Goal: Task Accomplishment & Management: Complete application form

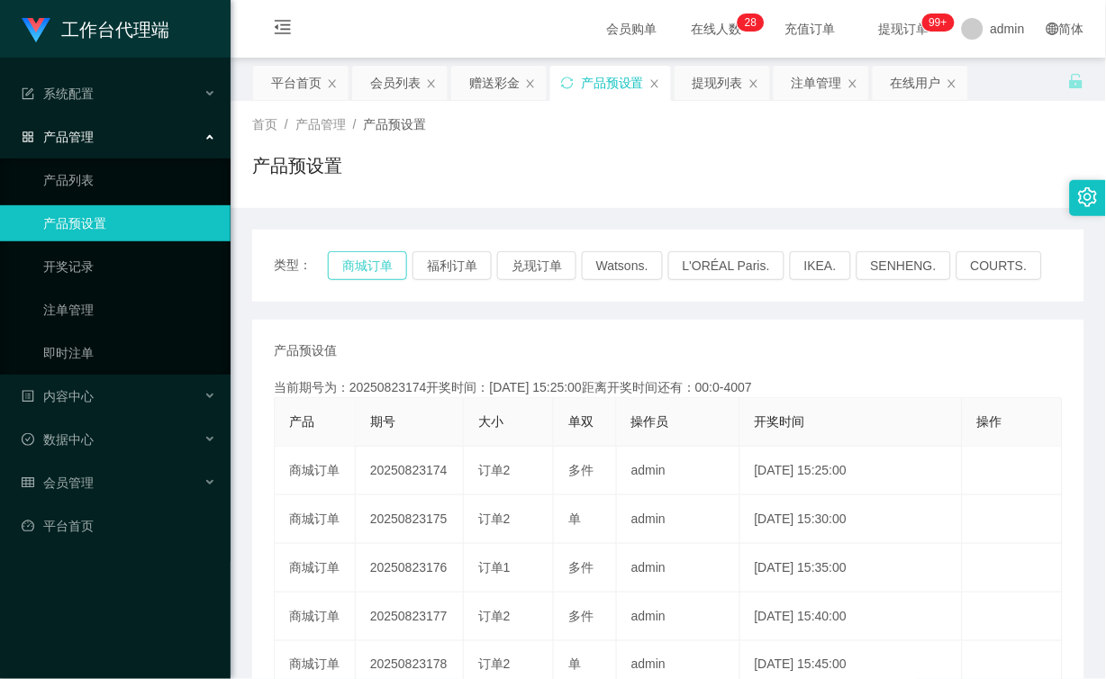
click at [388, 263] on button "商城订单" at bounding box center [367, 265] width 79 height 29
click at [396, 86] on div "会员列表" at bounding box center [395, 83] width 50 height 34
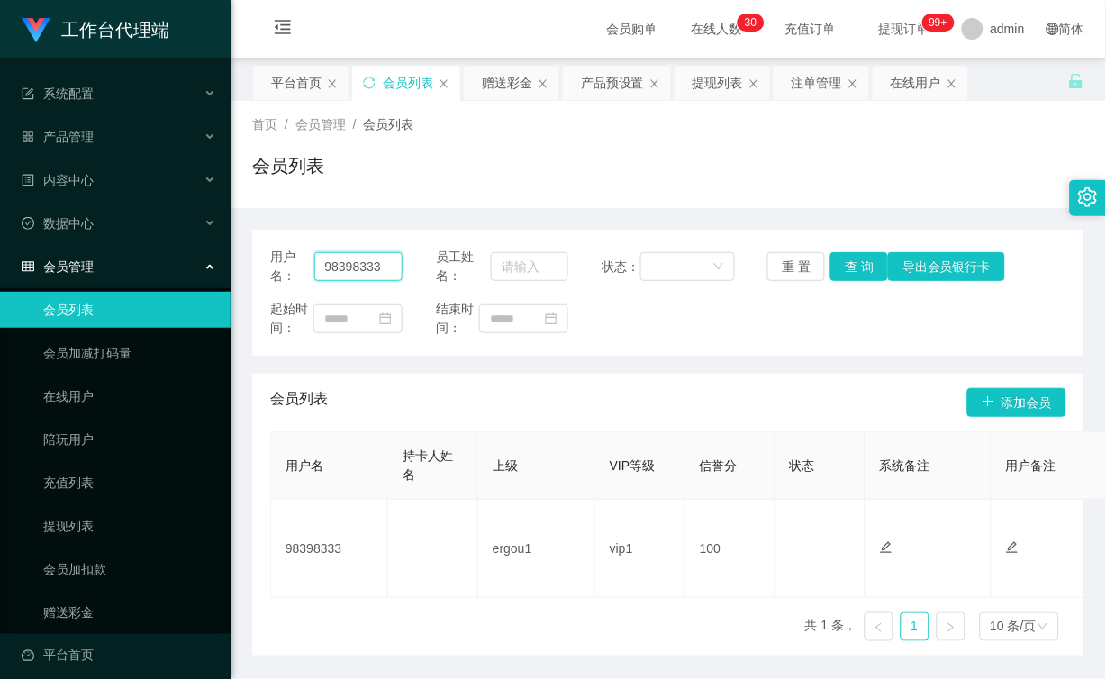
click at [383, 263] on input "98398333" at bounding box center [358, 266] width 89 height 29
paste input "987318"
type input "98987318"
click at [879, 274] on button "查 询" at bounding box center [860, 266] width 58 height 29
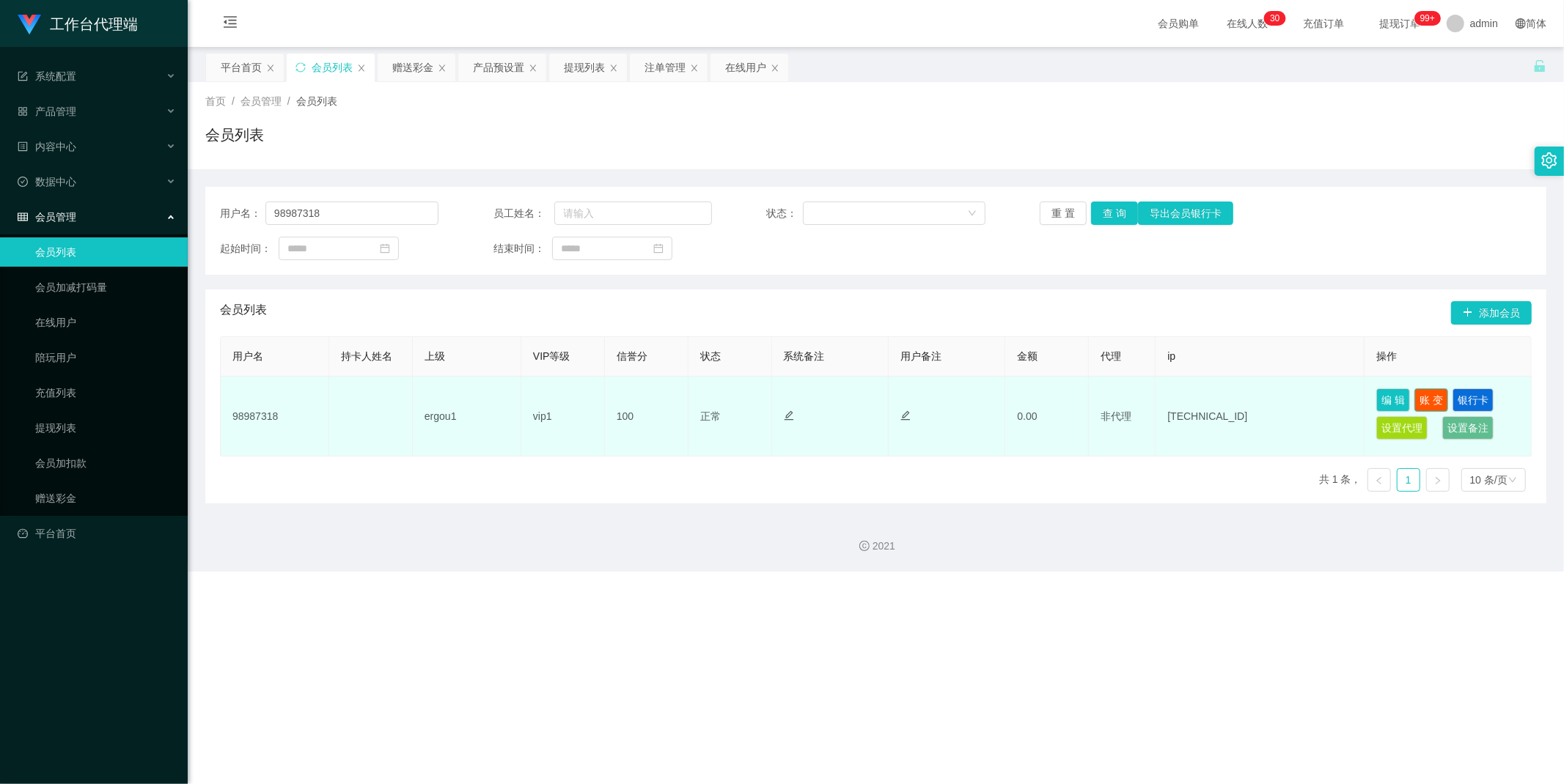
click at [900, 397] on button "账 变" at bounding box center [1431, 400] width 33 height 24
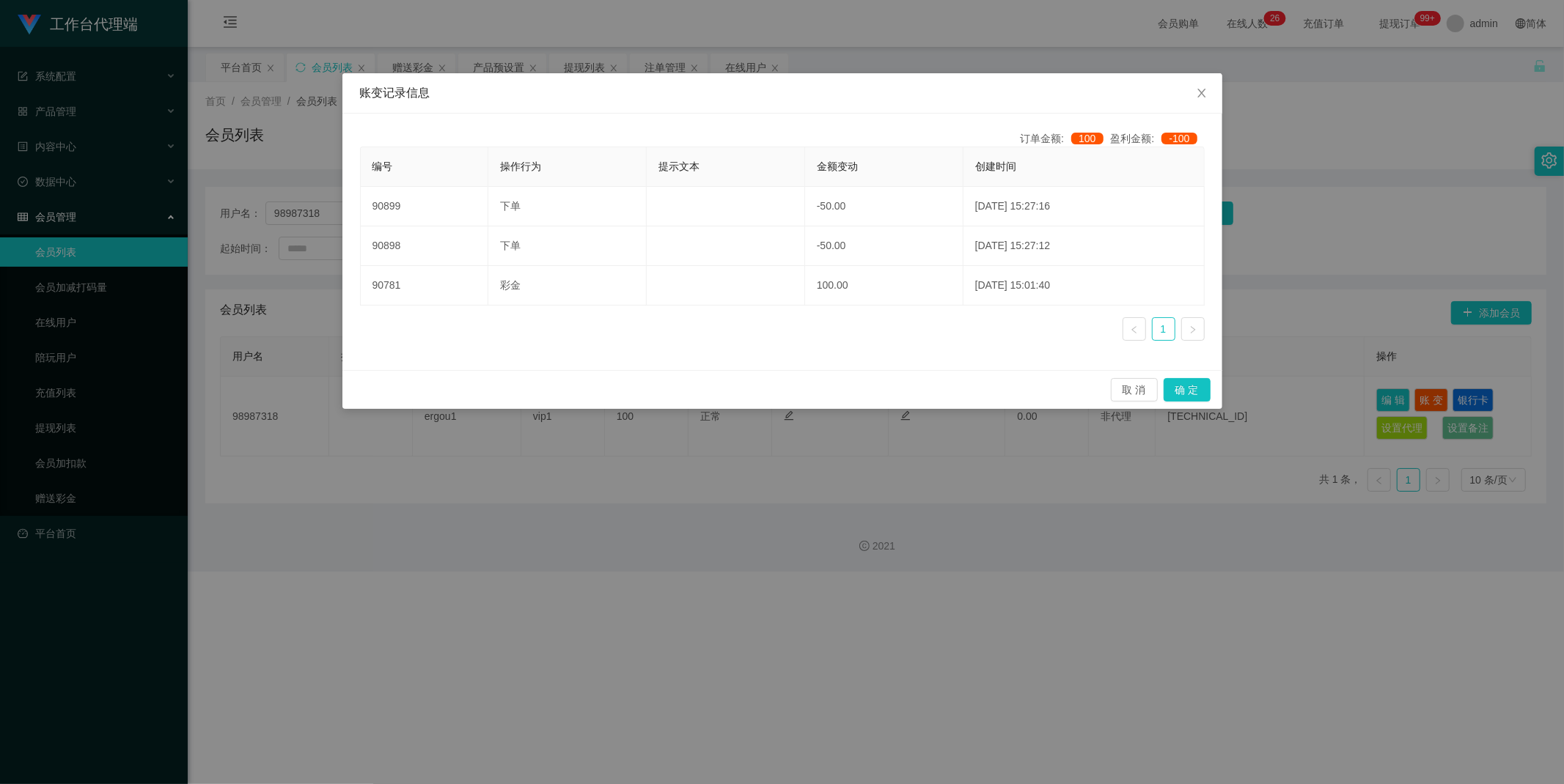
click at [900, 438] on div "账变记录信息 订单金额: 100 盈利金额: -100 编号 操作行为 提示文本 金额变动 创建时间 90899 下单 -50.00 [DATE] 15:27…" at bounding box center [782, 392] width 1564 height 784
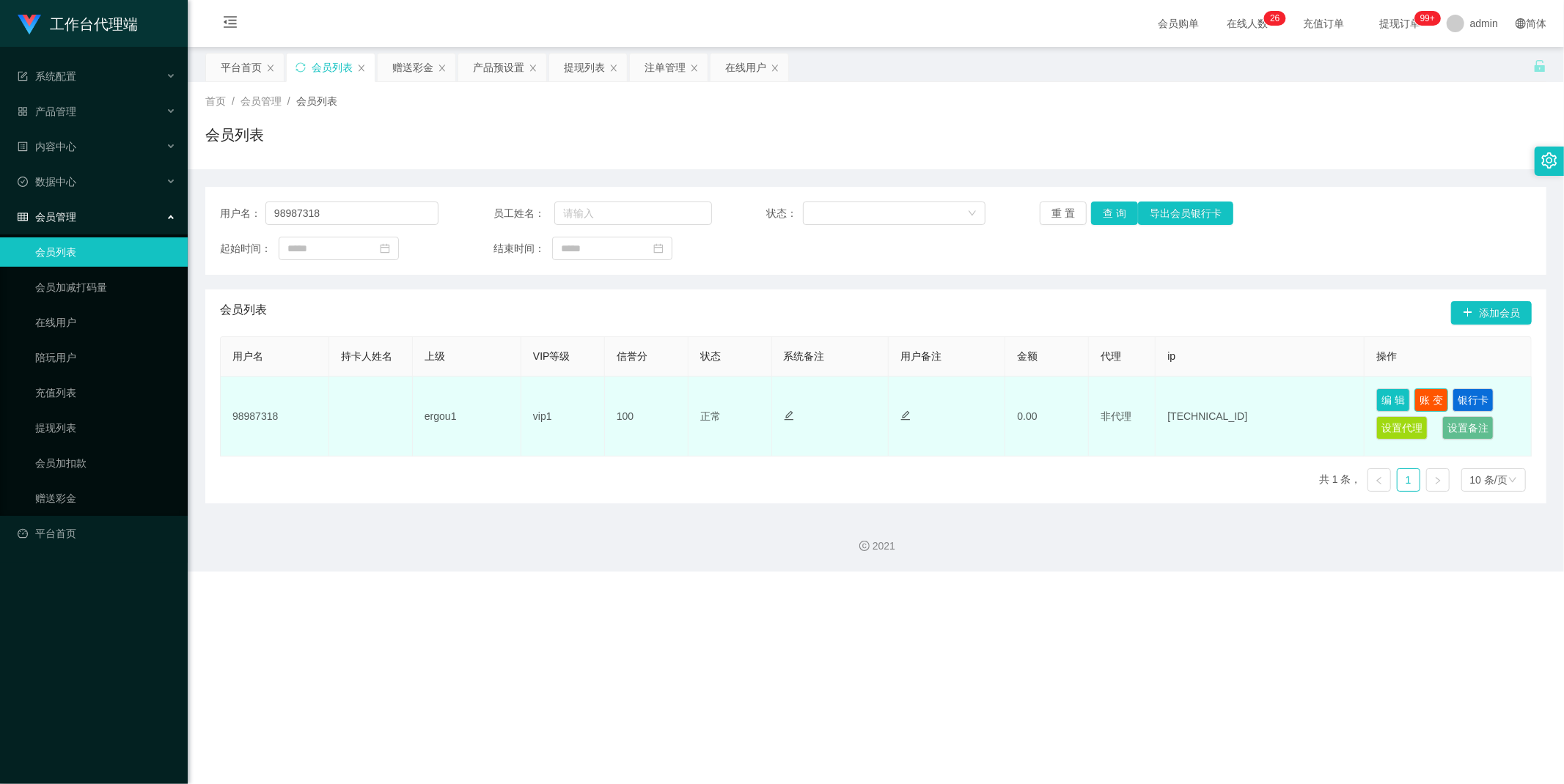
drag, startPoint x: 1426, startPoint y: 400, endPoint x: 1391, endPoint y: 401, distance: 35.0
click at [900, 400] on button "账 变" at bounding box center [1431, 400] width 33 height 24
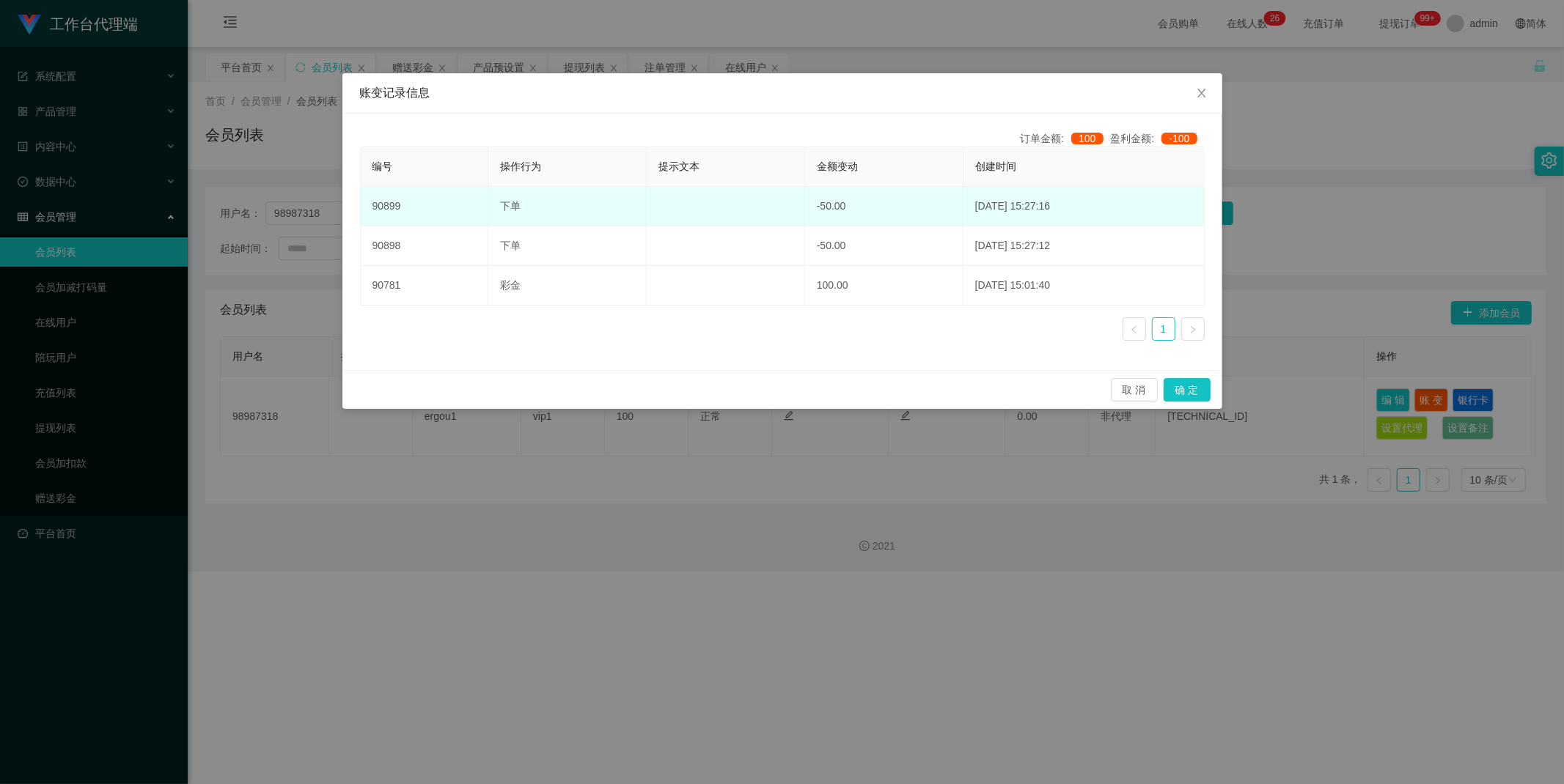
click at [900, 205] on td "[DATE] 15:27:16" at bounding box center [1084, 207] width 241 height 40
click at [900, 211] on td "[DATE] 15:27:16" at bounding box center [1084, 207] width 241 height 40
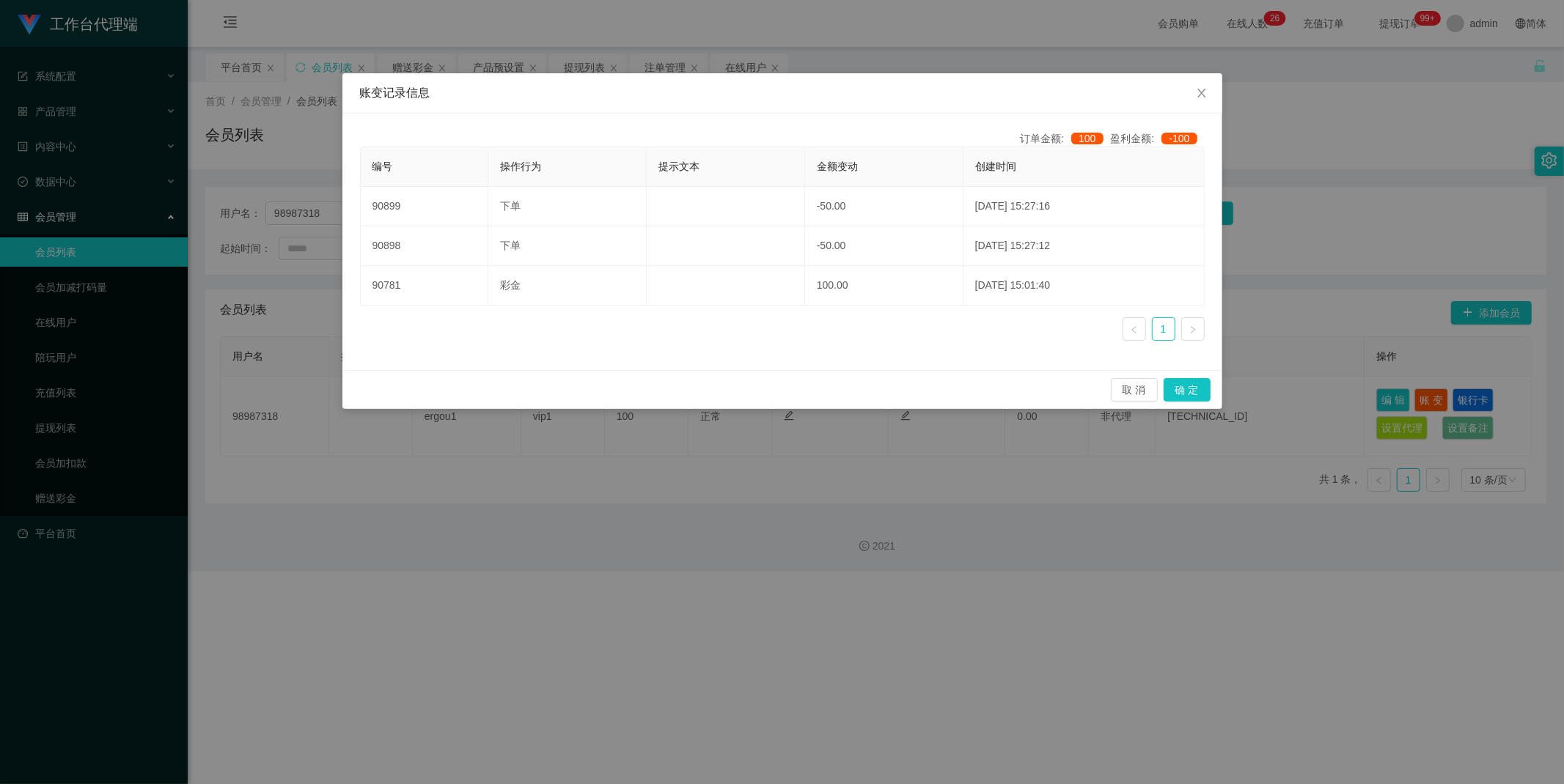
click at [900, 465] on div "账变记录信息 订单金额: 100 盈利金额: -100 编号 操作行为 提示文本 金额变动 创建时间 90899 下单 -50.00 [DATE] 15:27…" at bounding box center [782, 392] width 1564 height 784
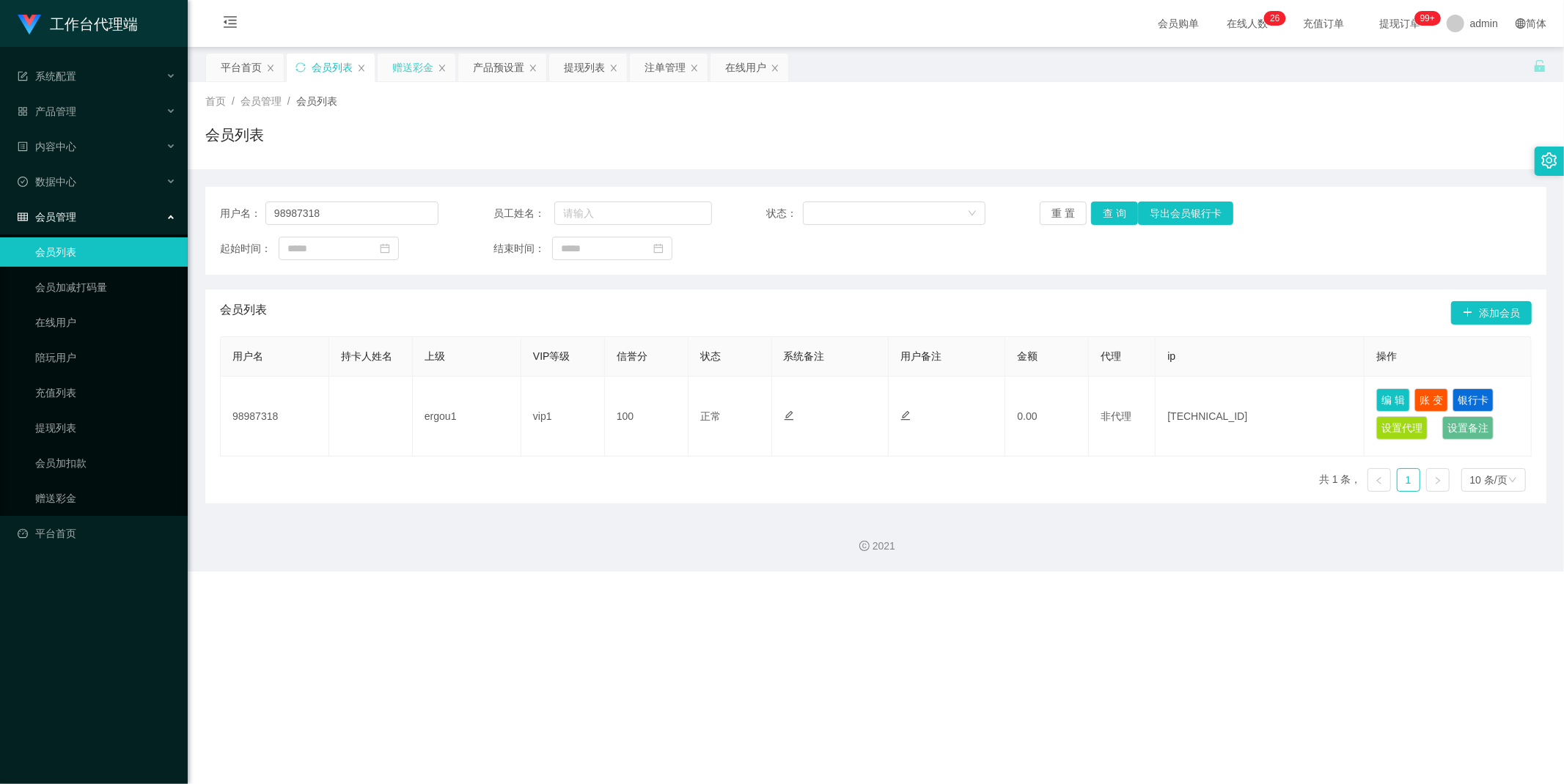
click at [408, 70] on div "赠送彩金" at bounding box center [413, 68] width 41 height 28
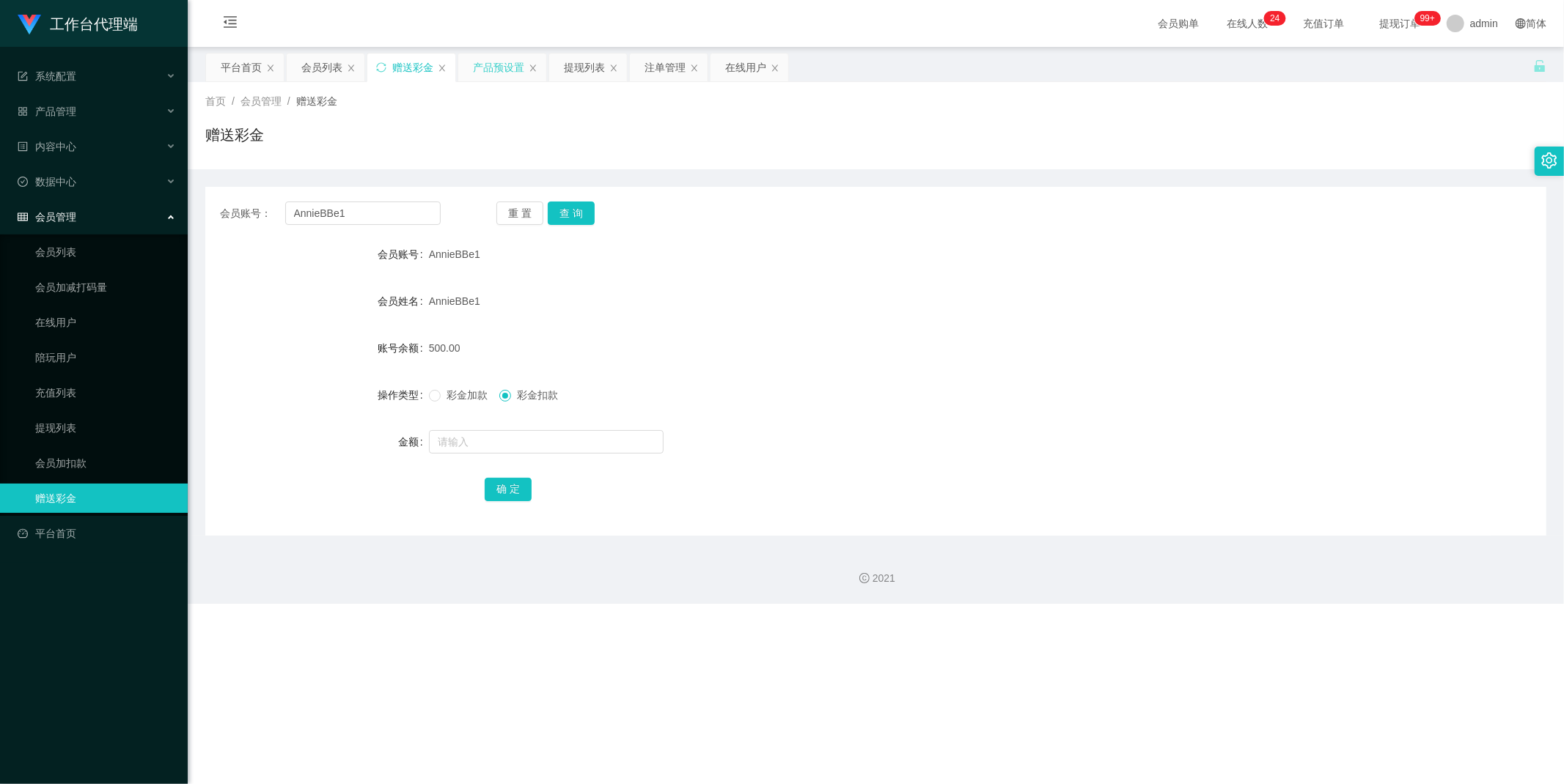
click at [487, 62] on div "产品预设置" at bounding box center [498, 68] width 51 height 28
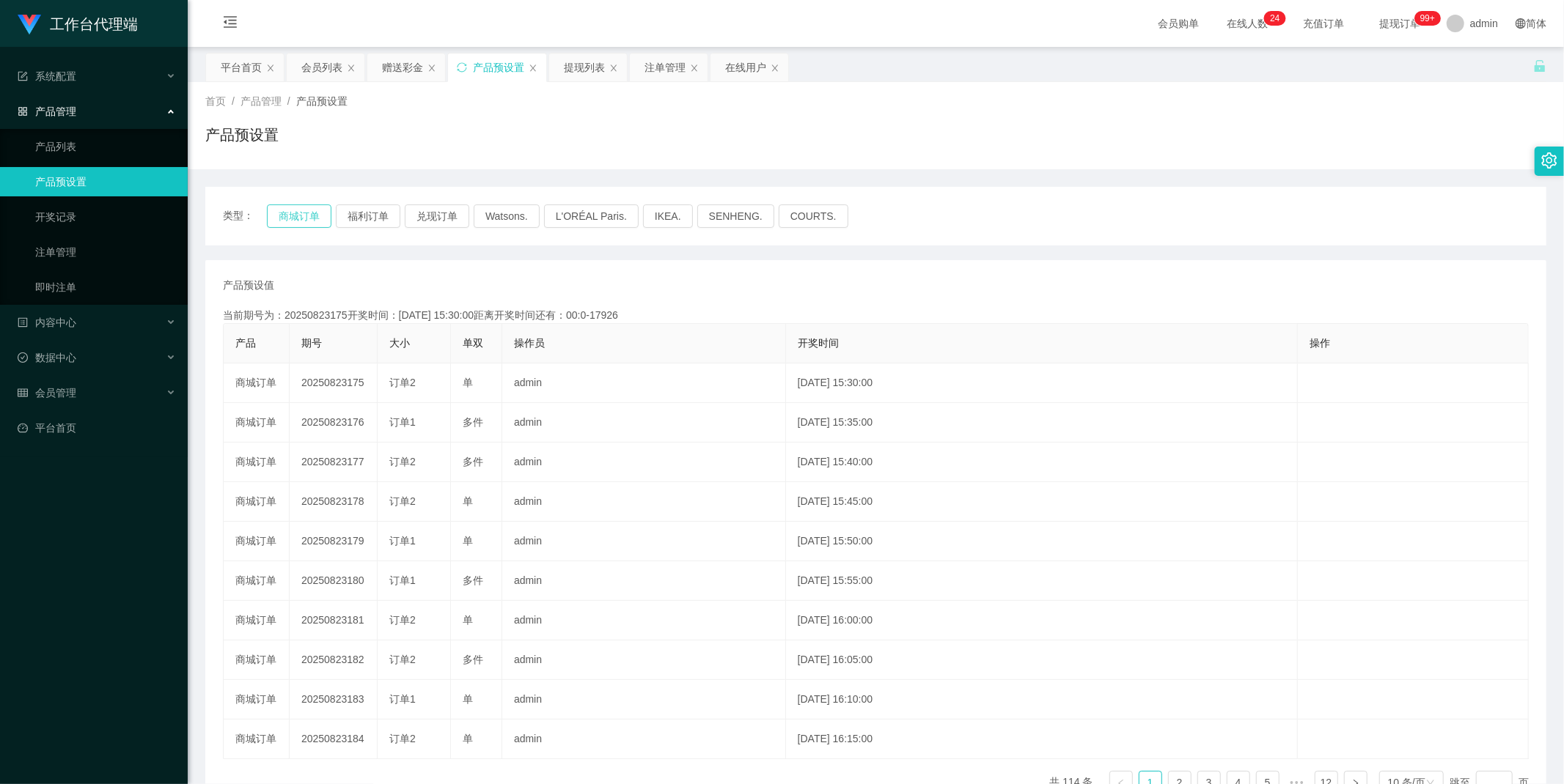
click at [309, 210] on button "商城订单" at bounding box center [299, 216] width 64 height 24
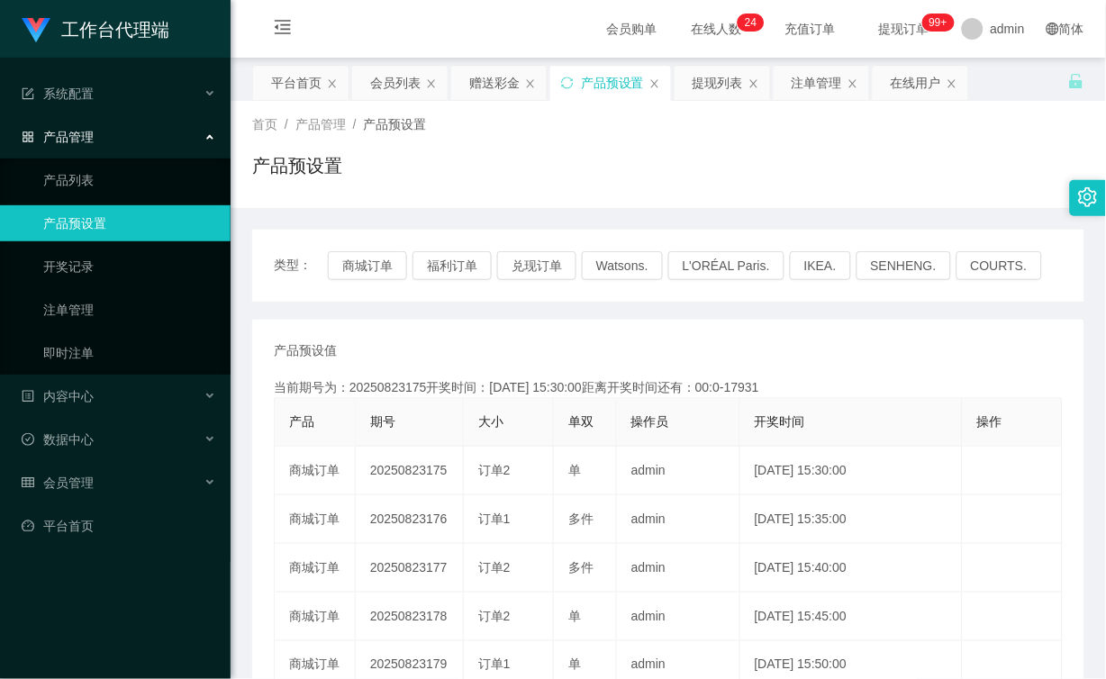
click at [476, 405] on th "大小" at bounding box center [509, 422] width 90 height 49
click at [457, 66] on div "赠送彩金" at bounding box center [499, 83] width 96 height 34
click at [474, 76] on div "赠送彩金" at bounding box center [494, 83] width 50 height 34
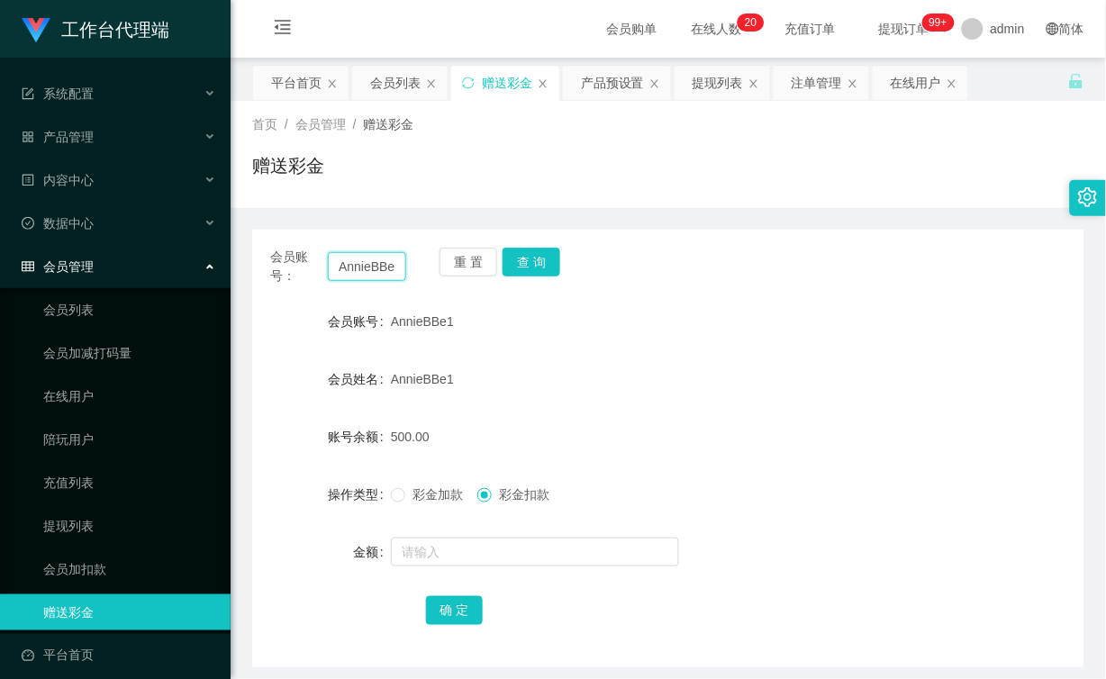
click at [387, 259] on input "AnnieBBe1" at bounding box center [367, 266] width 78 height 29
paste input "98987318"
type input "98987318"
click at [524, 252] on button "查 询" at bounding box center [532, 262] width 58 height 29
click at [422, 501] on span "彩金加款" at bounding box center [437, 494] width 65 height 14
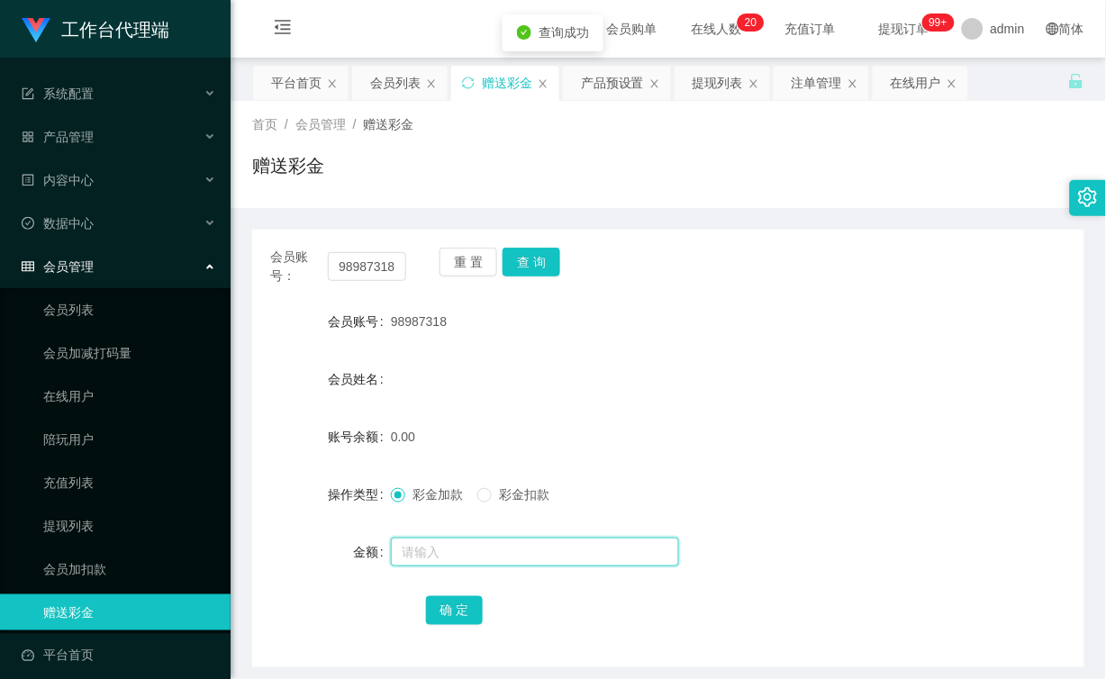
click at [464, 551] on input "text" at bounding box center [535, 552] width 288 height 29
type input "150"
click at [461, 613] on button "确 定" at bounding box center [455, 610] width 58 height 29
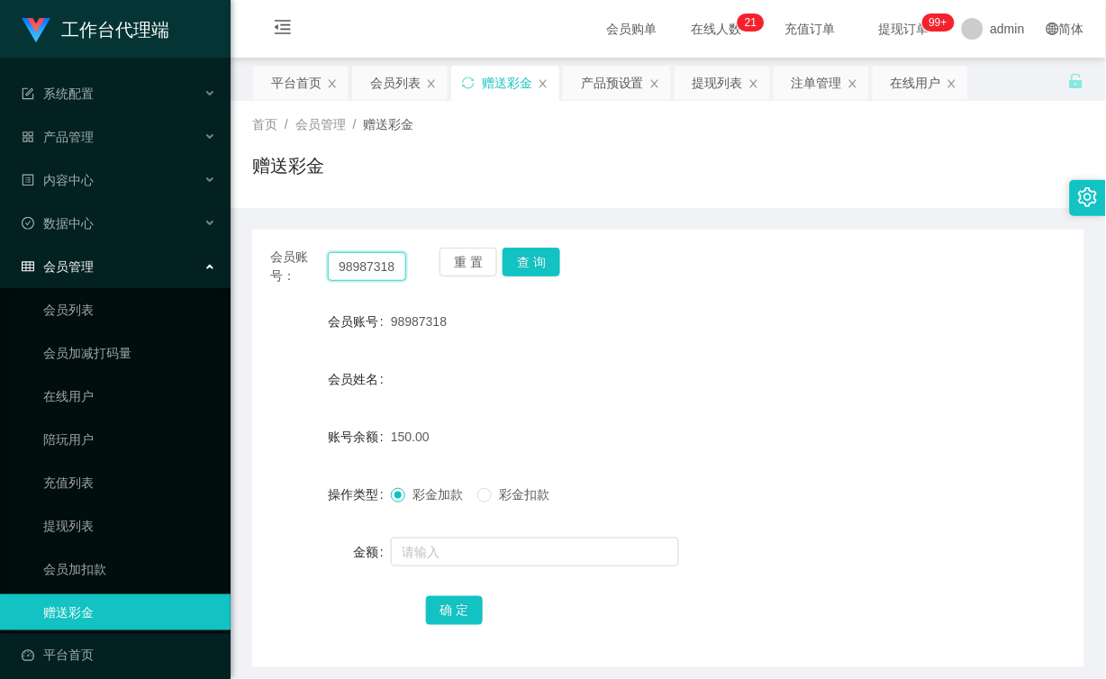
click at [374, 259] on input "98987318" at bounding box center [367, 266] width 78 height 29
click at [538, 254] on button "查 询" at bounding box center [532, 262] width 58 height 29
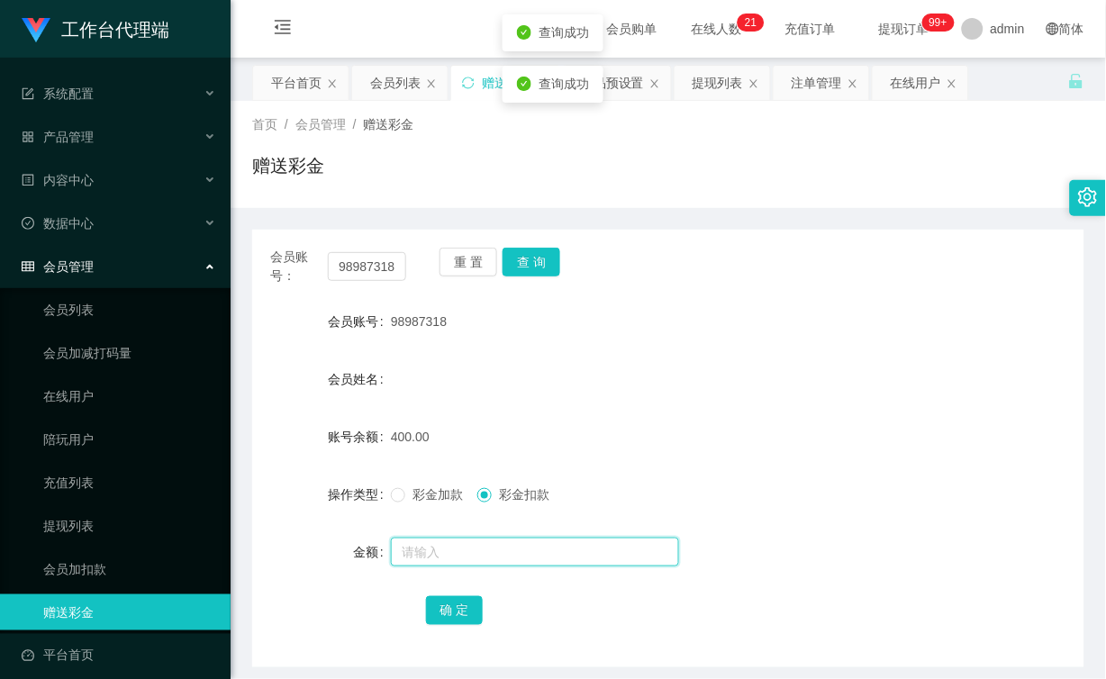
click at [453, 544] on input "text" at bounding box center [535, 552] width 288 height 29
type input "250"
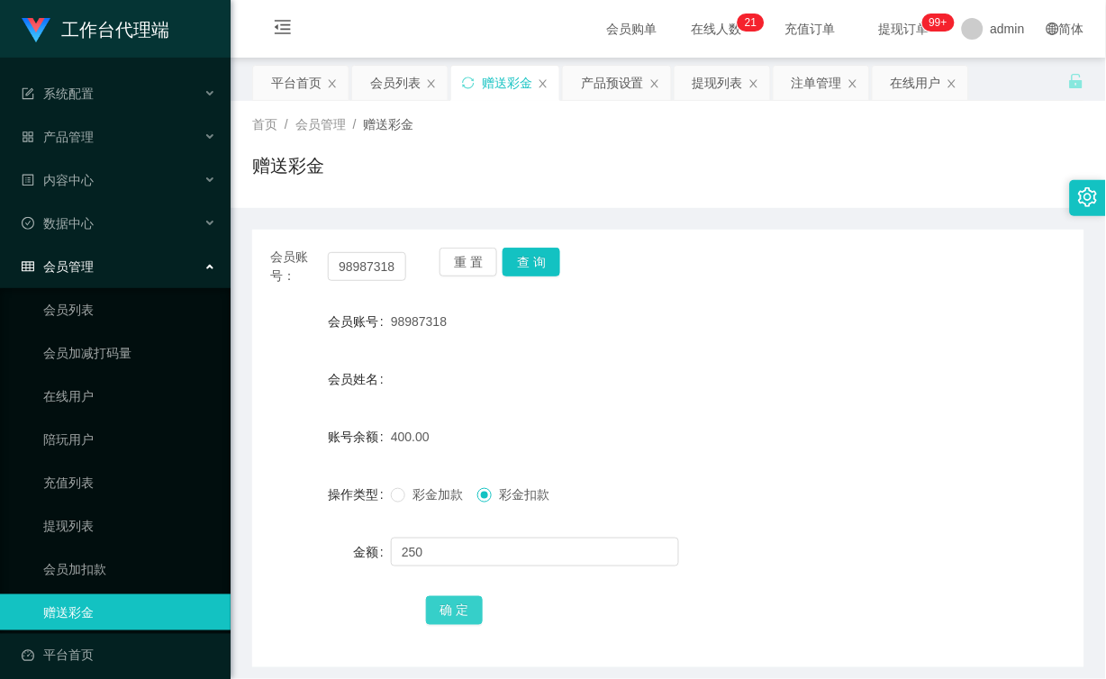
click at [456, 609] on button "确 定" at bounding box center [455, 610] width 58 height 29
drag, startPoint x: 372, startPoint y: 259, endPoint x: 382, endPoint y: 264, distance: 10.9
click at [371, 259] on input "98987318" at bounding box center [367, 266] width 78 height 29
paste input "19001121112"
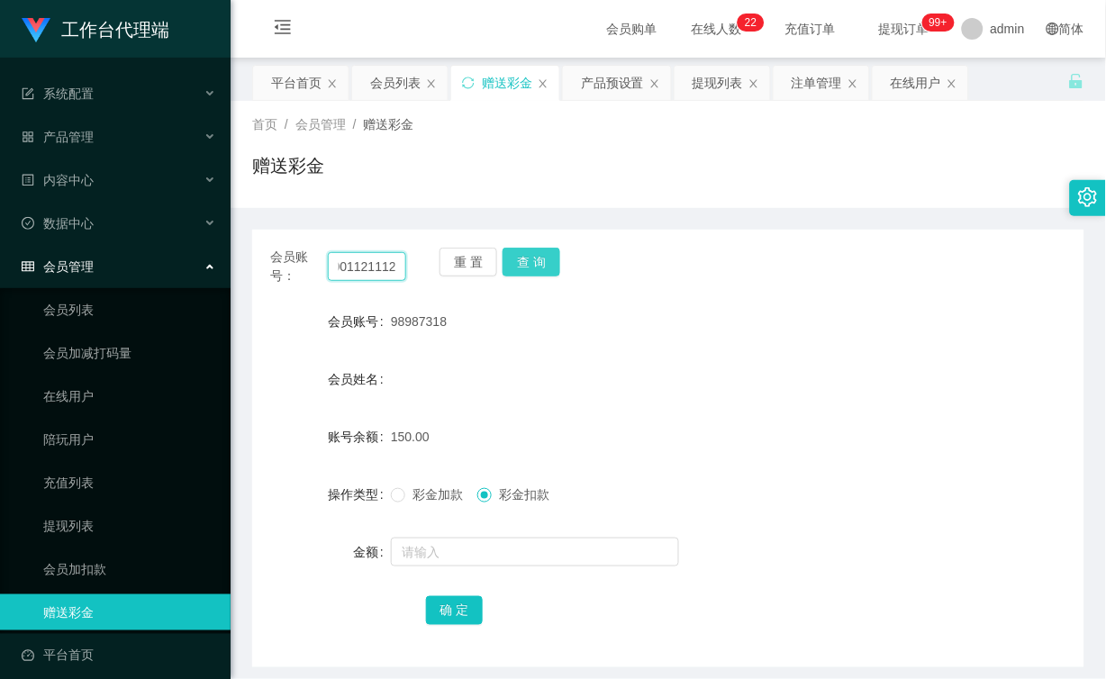
type input "19001121112"
click at [530, 257] on button "查 询" at bounding box center [532, 262] width 58 height 29
click at [533, 259] on button "查 询" at bounding box center [532, 262] width 58 height 29
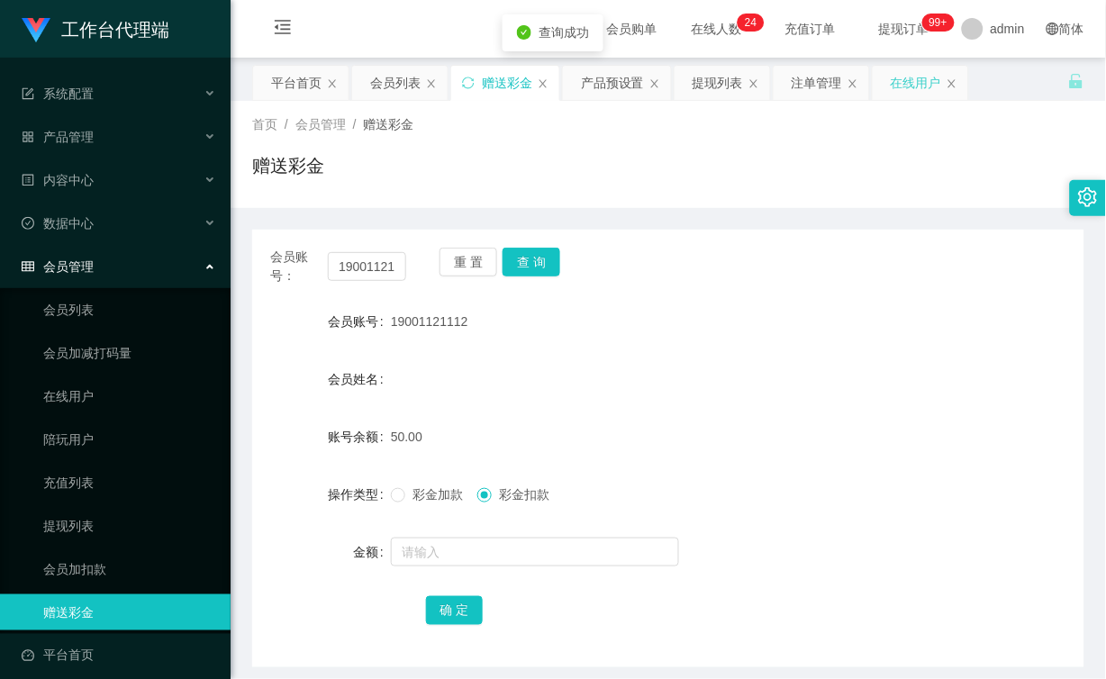
click at [889, 85] on div "在线用户" at bounding box center [921, 83] width 96 height 34
click at [371, 259] on input "19001121112" at bounding box center [367, 266] width 78 height 29
click at [533, 267] on button "查 询" at bounding box center [532, 262] width 58 height 29
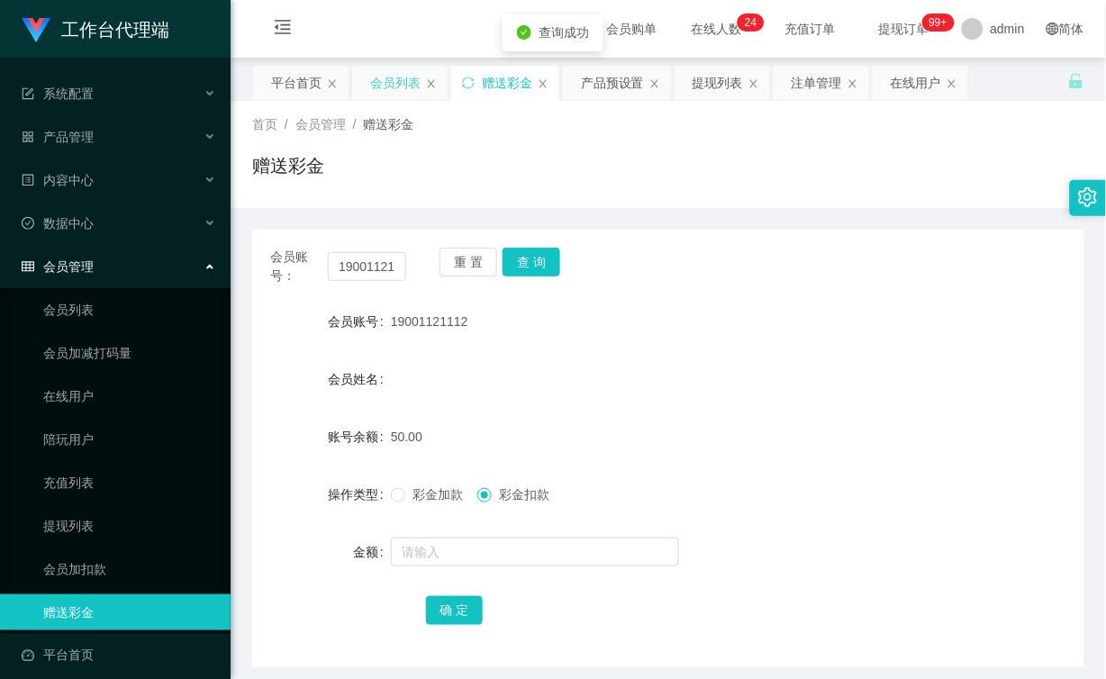
click at [396, 83] on div "会员列表" at bounding box center [395, 83] width 50 height 34
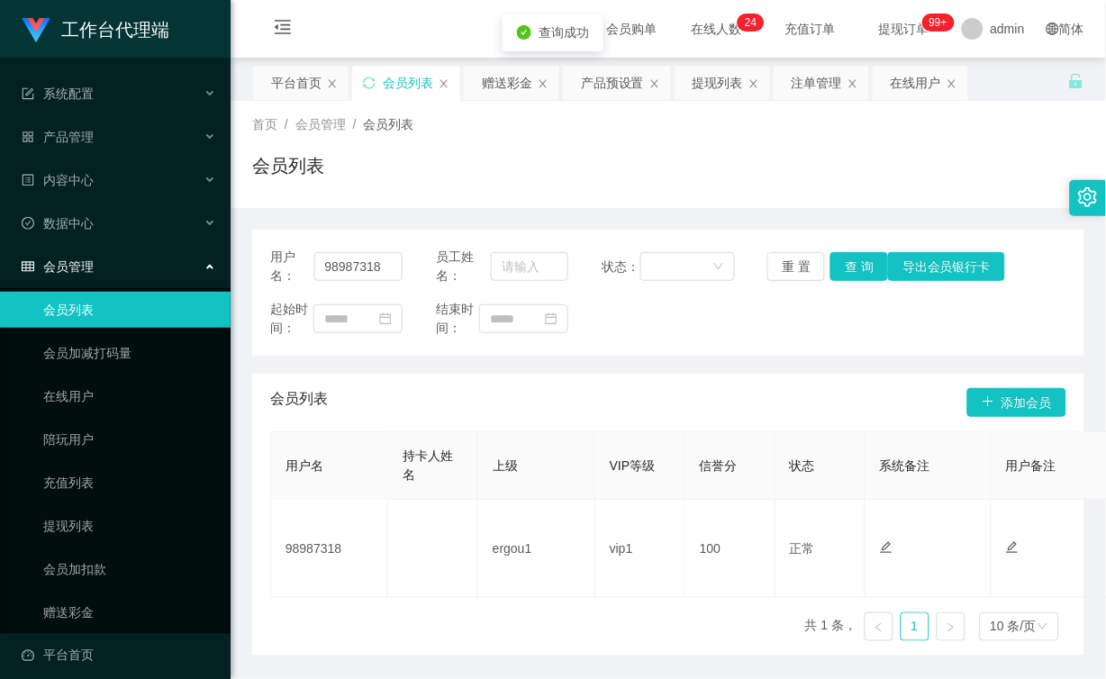
click at [605, 420] on div "会员列表 添加会员" at bounding box center [668, 403] width 797 height 58
click at [369, 262] on input "98987318" at bounding box center [358, 266] width 89 height 29
paste input "19001121112"
type input "19001121112"
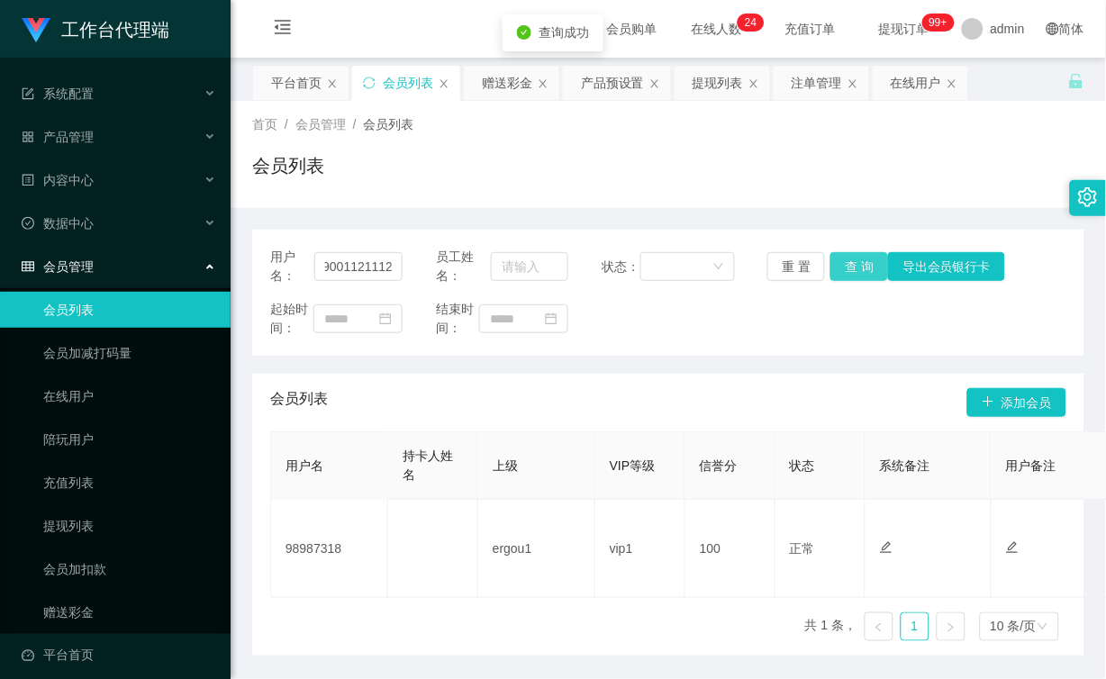
click at [857, 258] on button "查 询" at bounding box center [860, 266] width 58 height 29
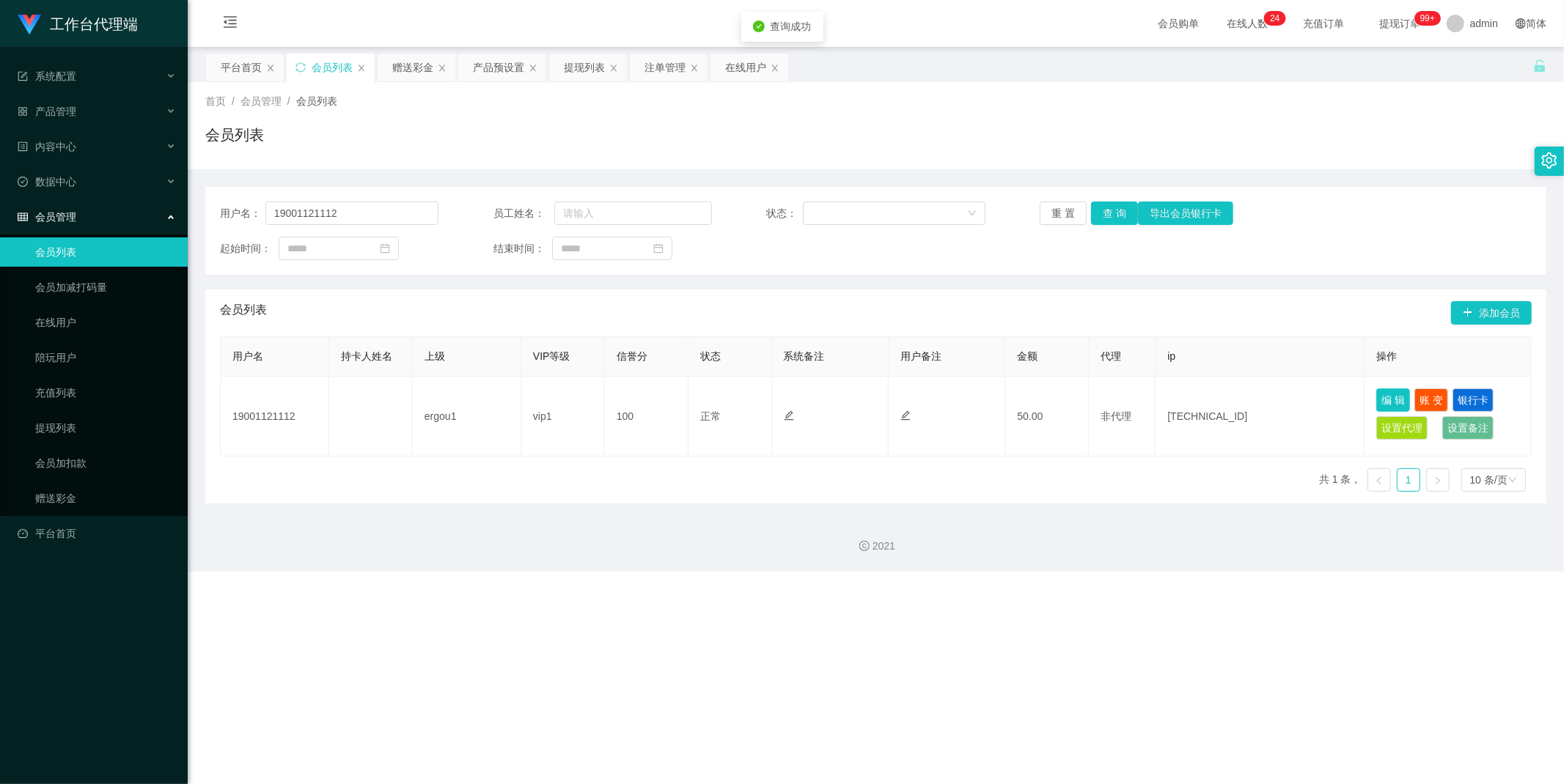
click at [900, 396] on button "编 辑" at bounding box center [1392, 400] width 33 height 24
type input "19001121112"
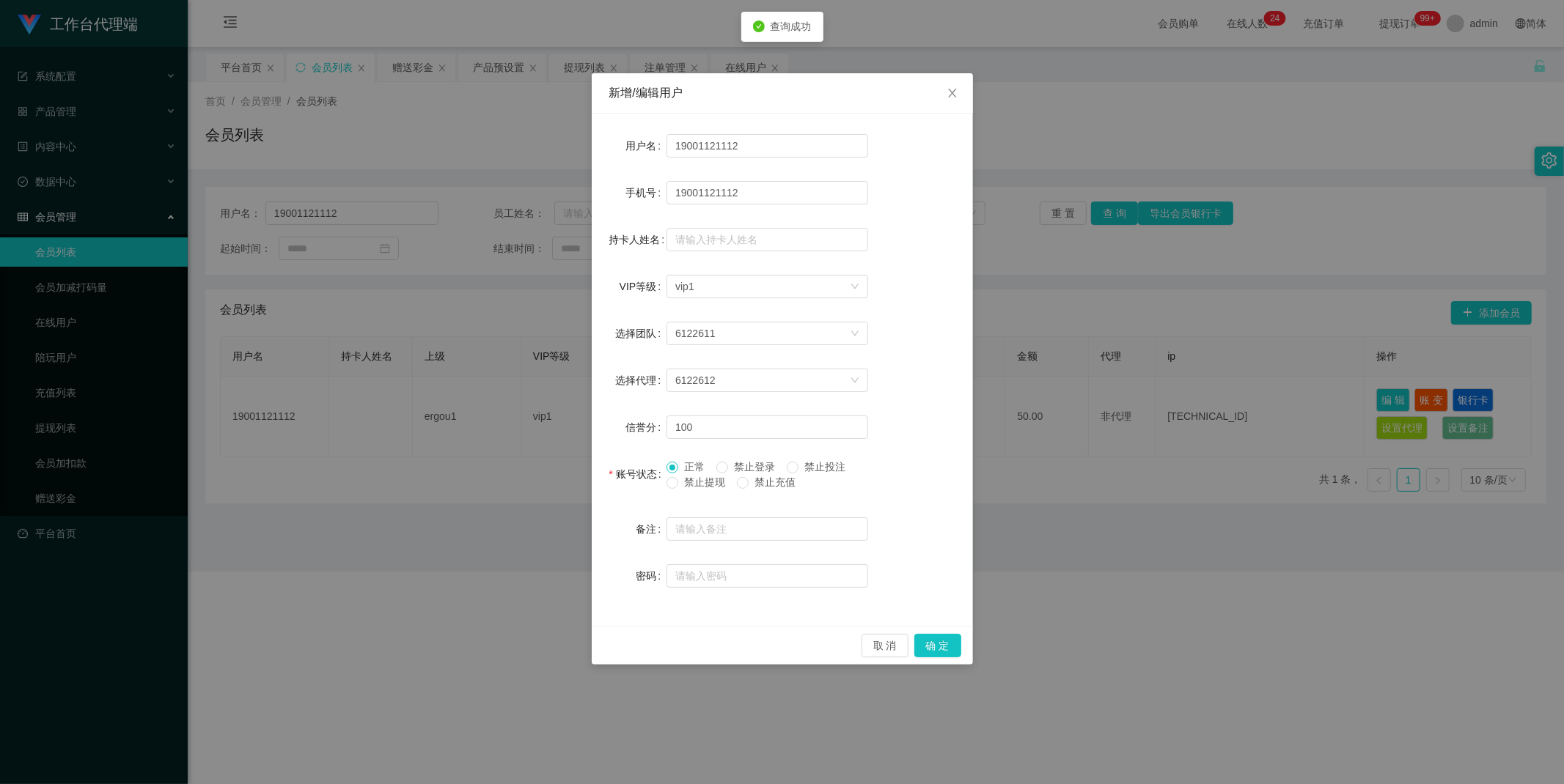
click at [900, 393] on div "新增/编辑用户 用户名 19001121112 手机号 19001121112 持卡人姓名 VIP等级 选择VIP等级 vip1 选择团队 6122611 选…" at bounding box center [782, 392] width 1564 height 784
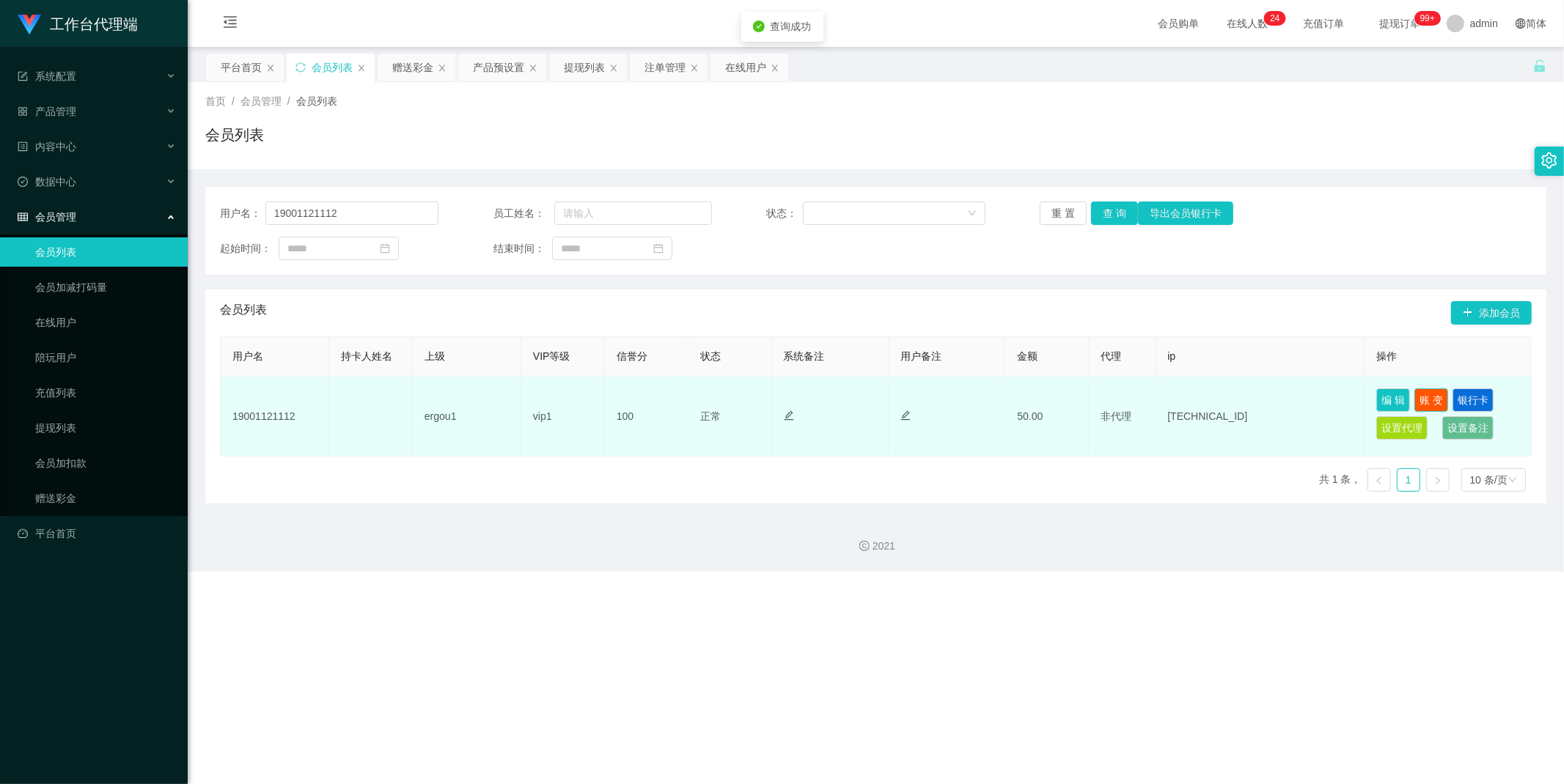
click at [900, 394] on button "账 变" at bounding box center [1431, 400] width 33 height 24
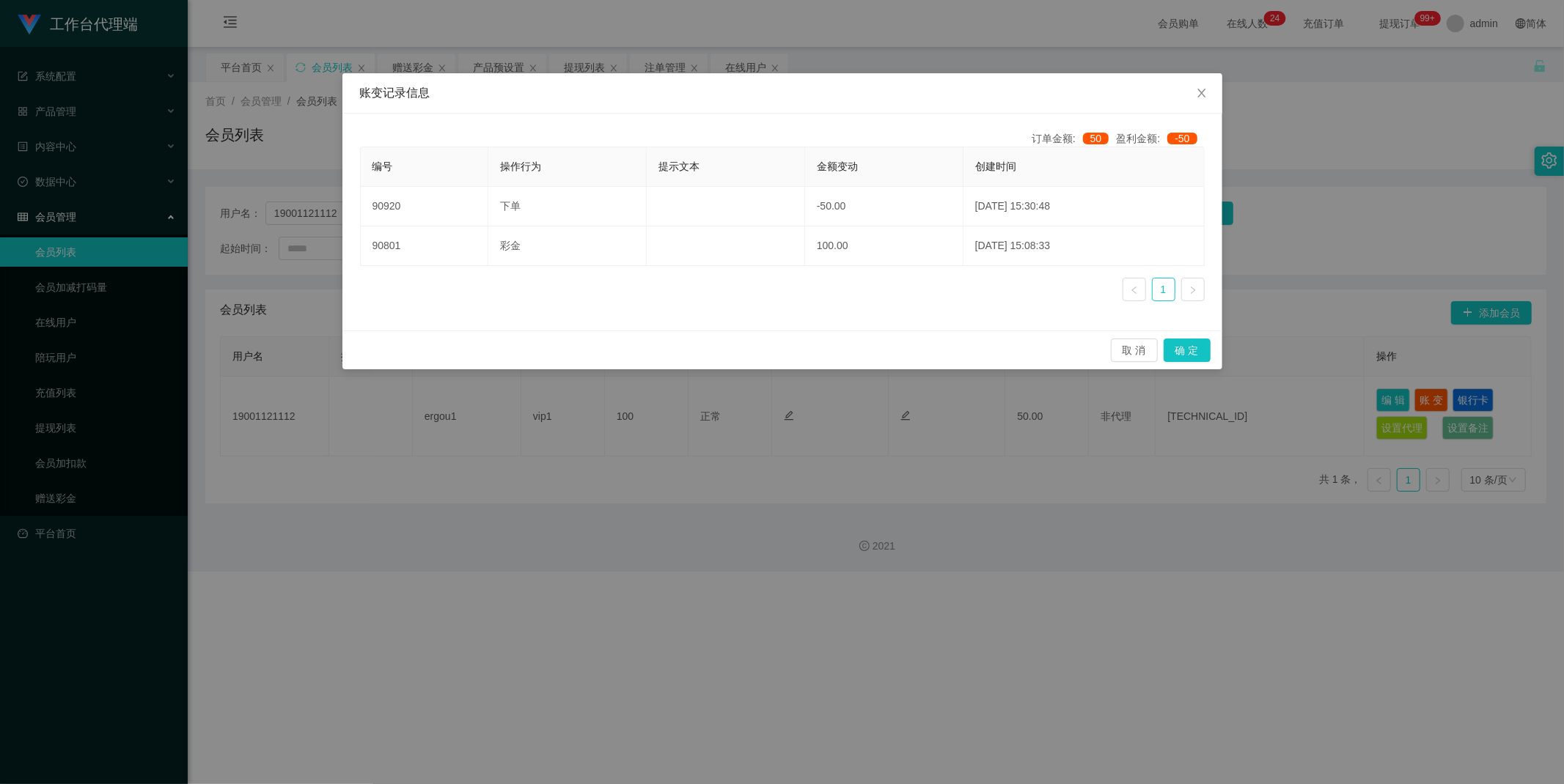
click at [900, 291] on div "账变记录信息 订单金额: 50 盈利金额: -50 编号 操作行为 提示文本 金额变动 创建时间 90920 下单 -50.00 [DATE] 15:30:4…" at bounding box center [782, 392] width 1564 height 784
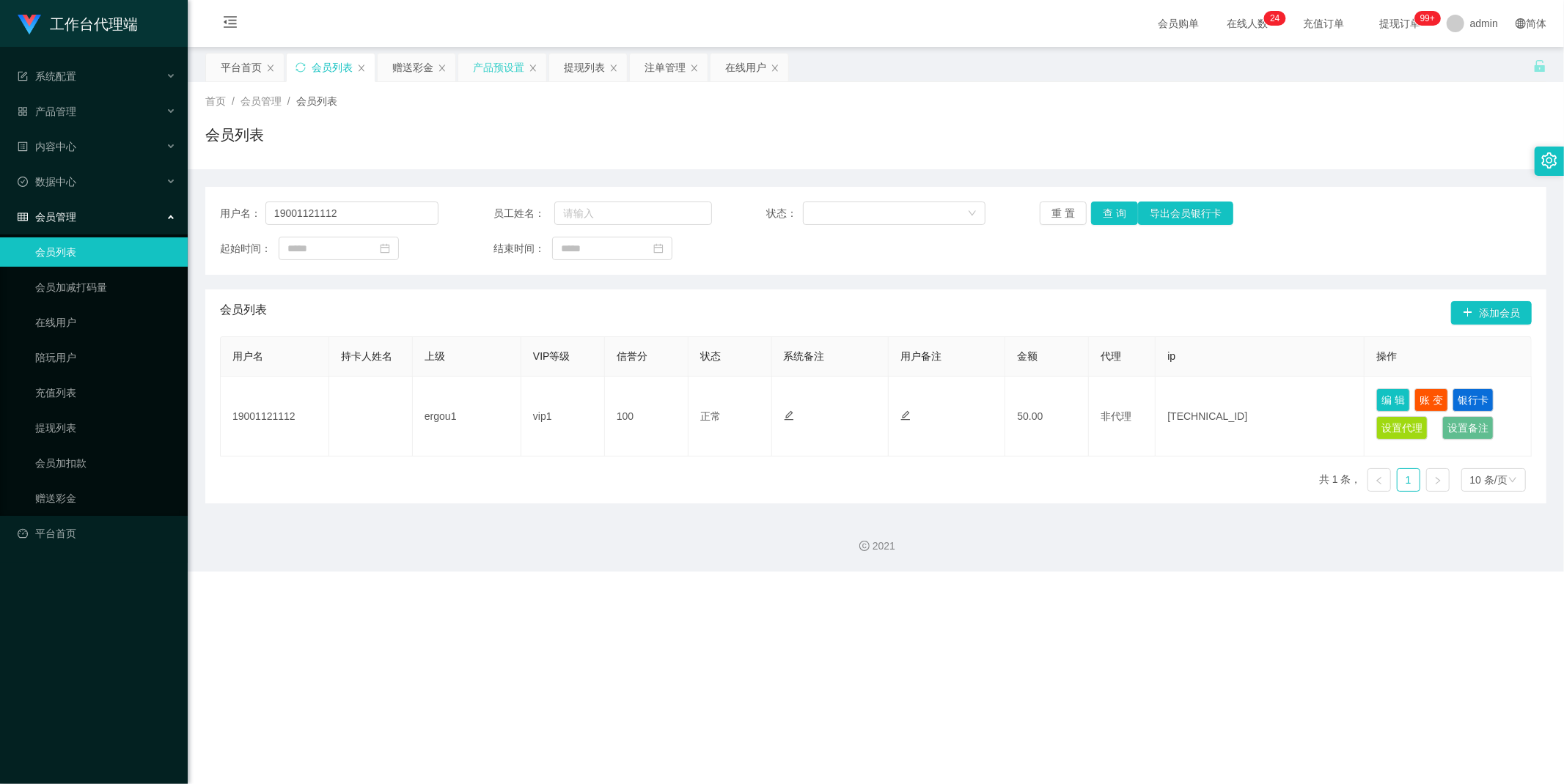
click at [482, 68] on div "产品预设置" at bounding box center [498, 68] width 51 height 28
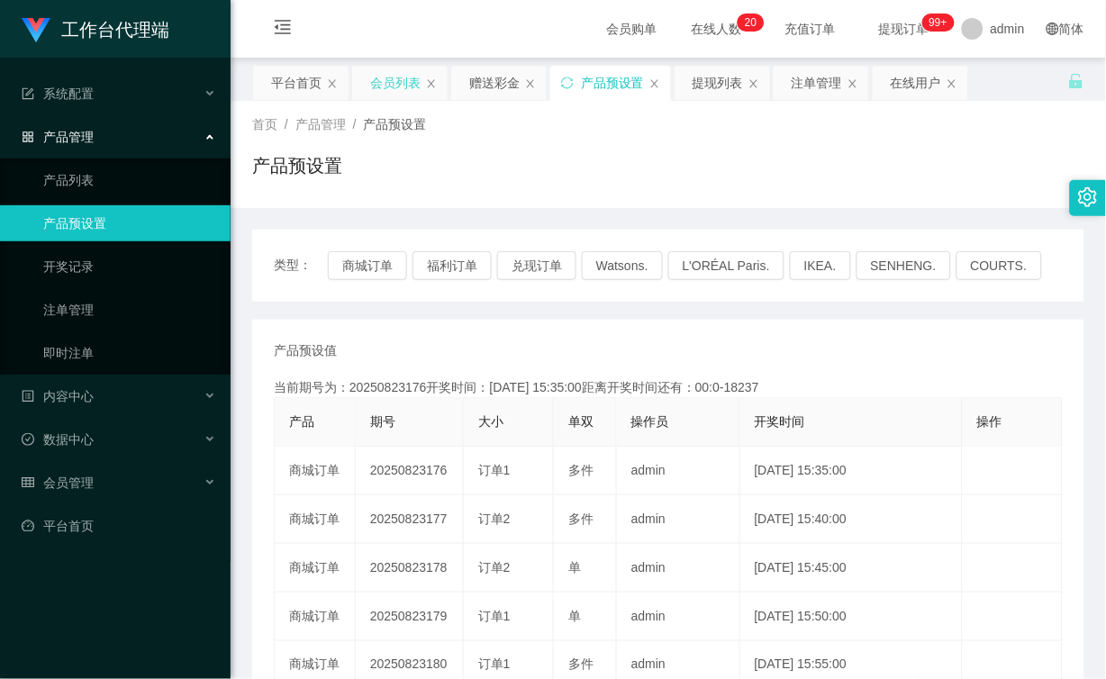
click at [385, 90] on div "会员列表" at bounding box center [395, 83] width 50 height 34
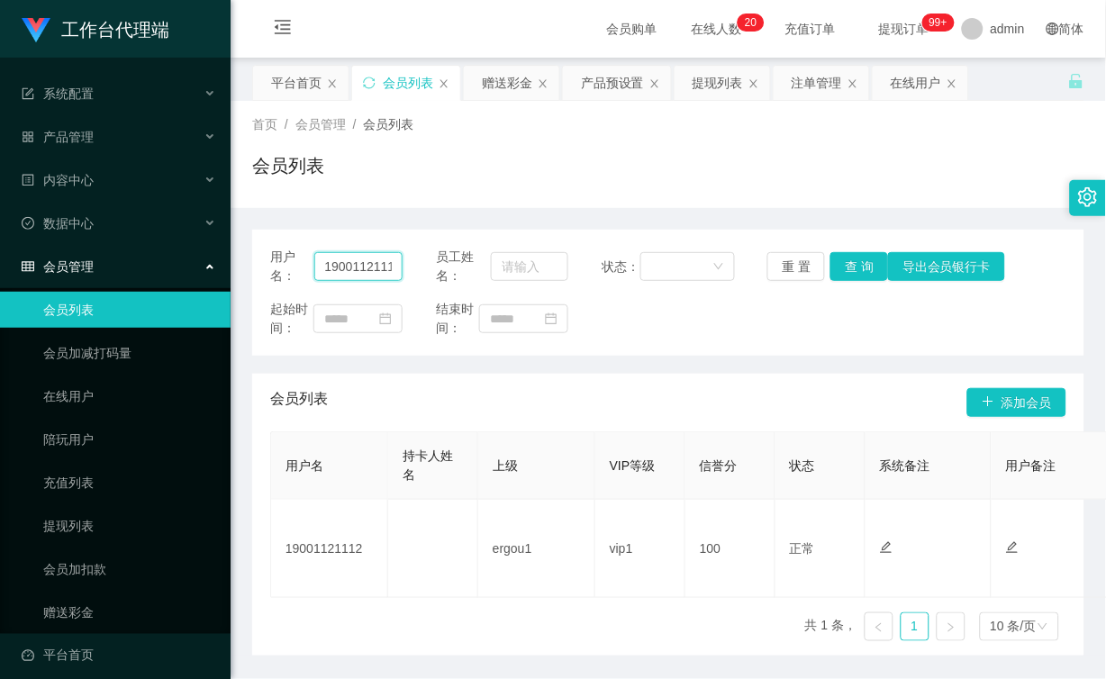
click at [391, 266] on input "19001121112" at bounding box center [358, 266] width 89 height 29
click at [841, 258] on button "查 询" at bounding box center [860, 266] width 58 height 29
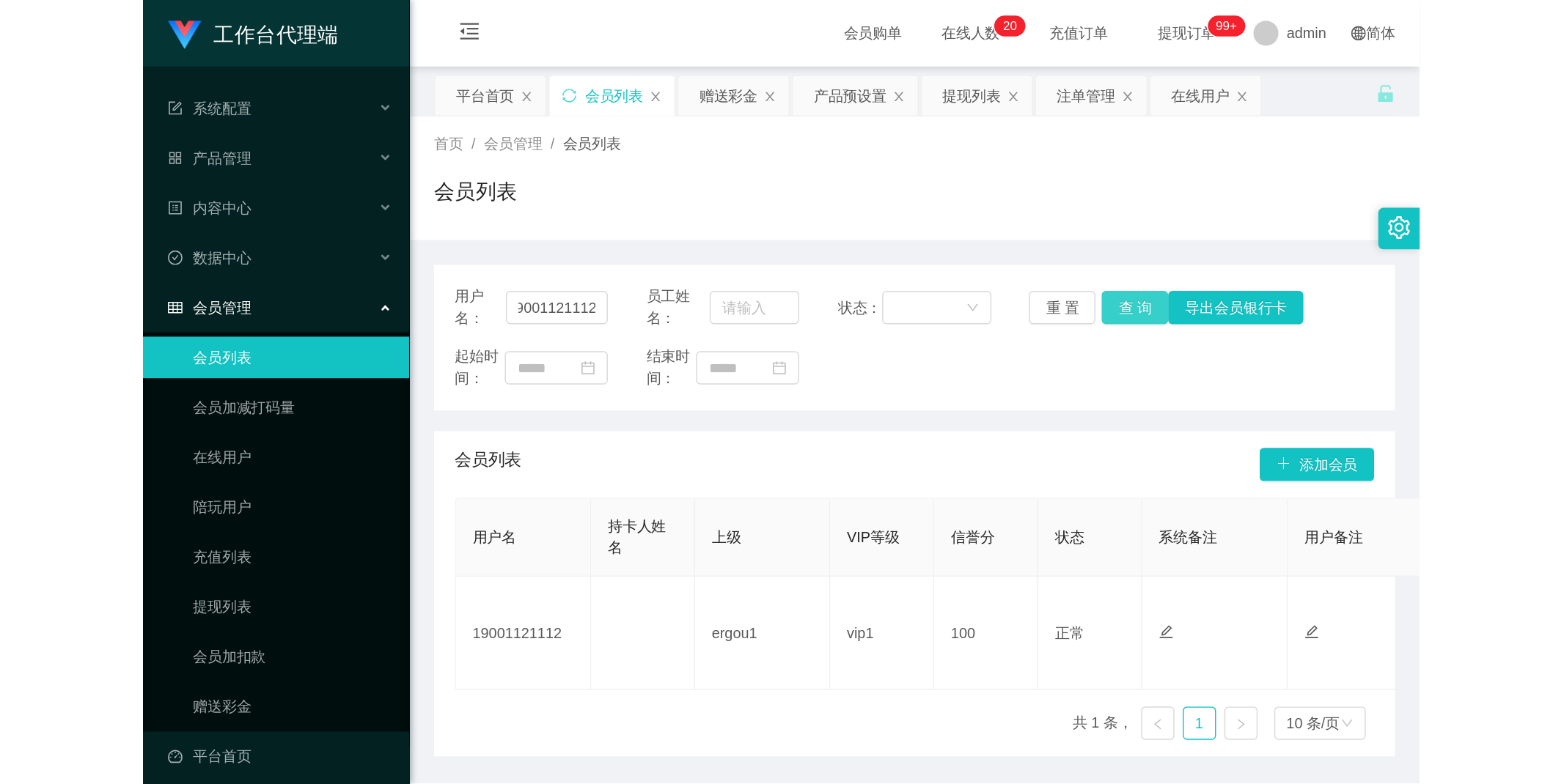
scroll to position [0, 0]
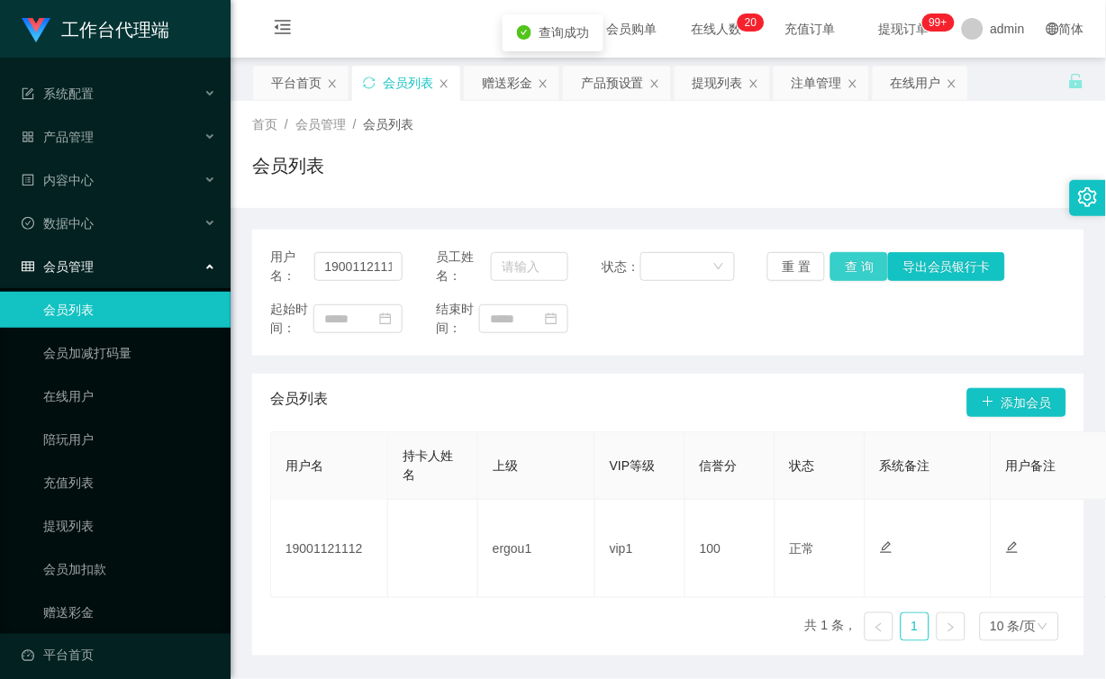
click at [841, 258] on button "查 询" at bounding box center [860, 266] width 58 height 29
drag, startPoint x: 845, startPoint y: 263, endPoint x: 883, endPoint y: 217, distance: 59.5
click at [845, 263] on button "查 询" at bounding box center [860, 266] width 58 height 29
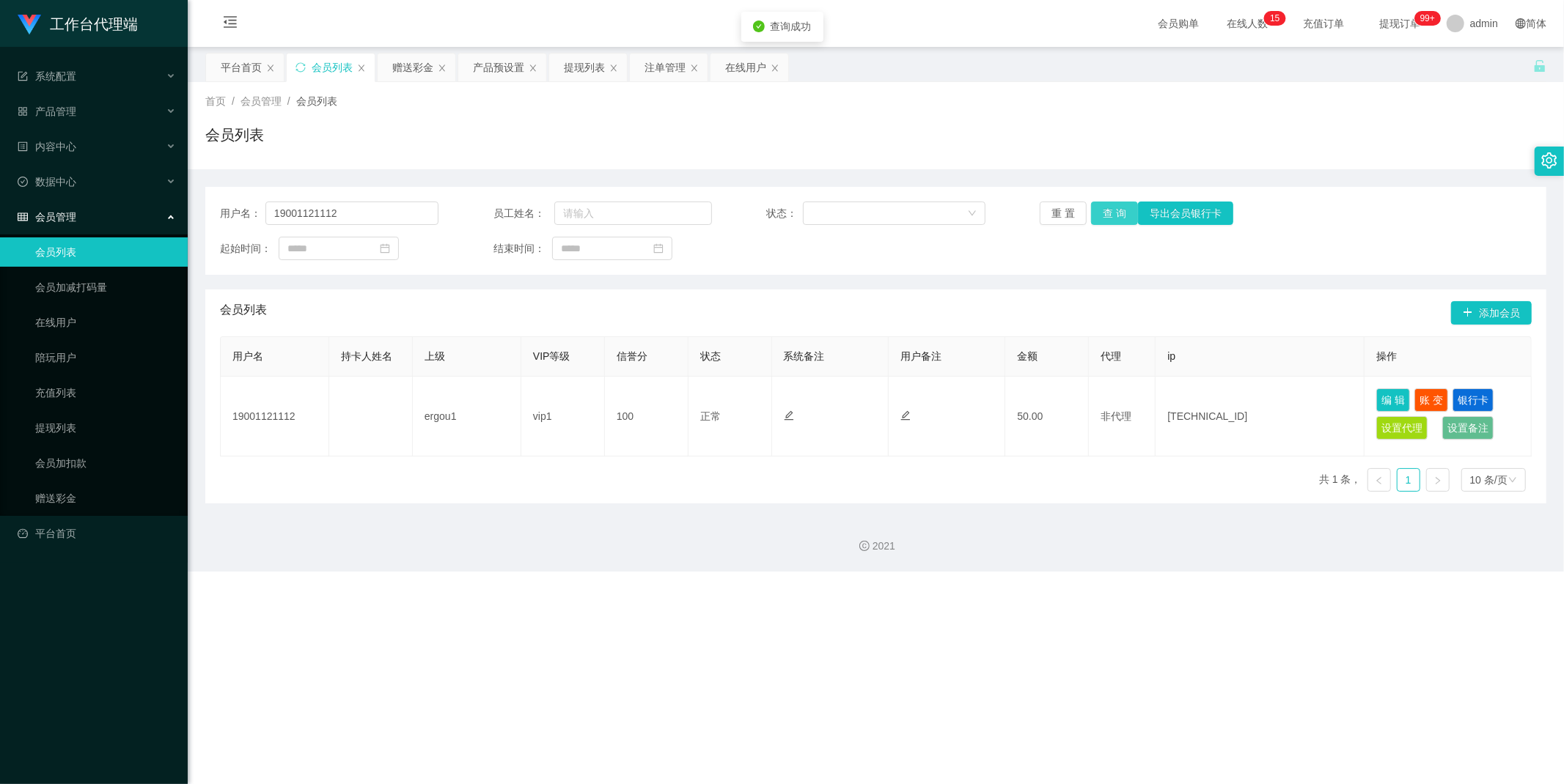
drag, startPoint x: 1094, startPoint y: 218, endPoint x: 752, endPoint y: 250, distance: 343.5
click at [900, 218] on button "查 询" at bounding box center [1115, 213] width 47 height 24
click at [374, 211] on input "19001121112" at bounding box center [352, 213] width 173 height 24
click at [414, 68] on div "赠送彩金" at bounding box center [413, 68] width 41 height 28
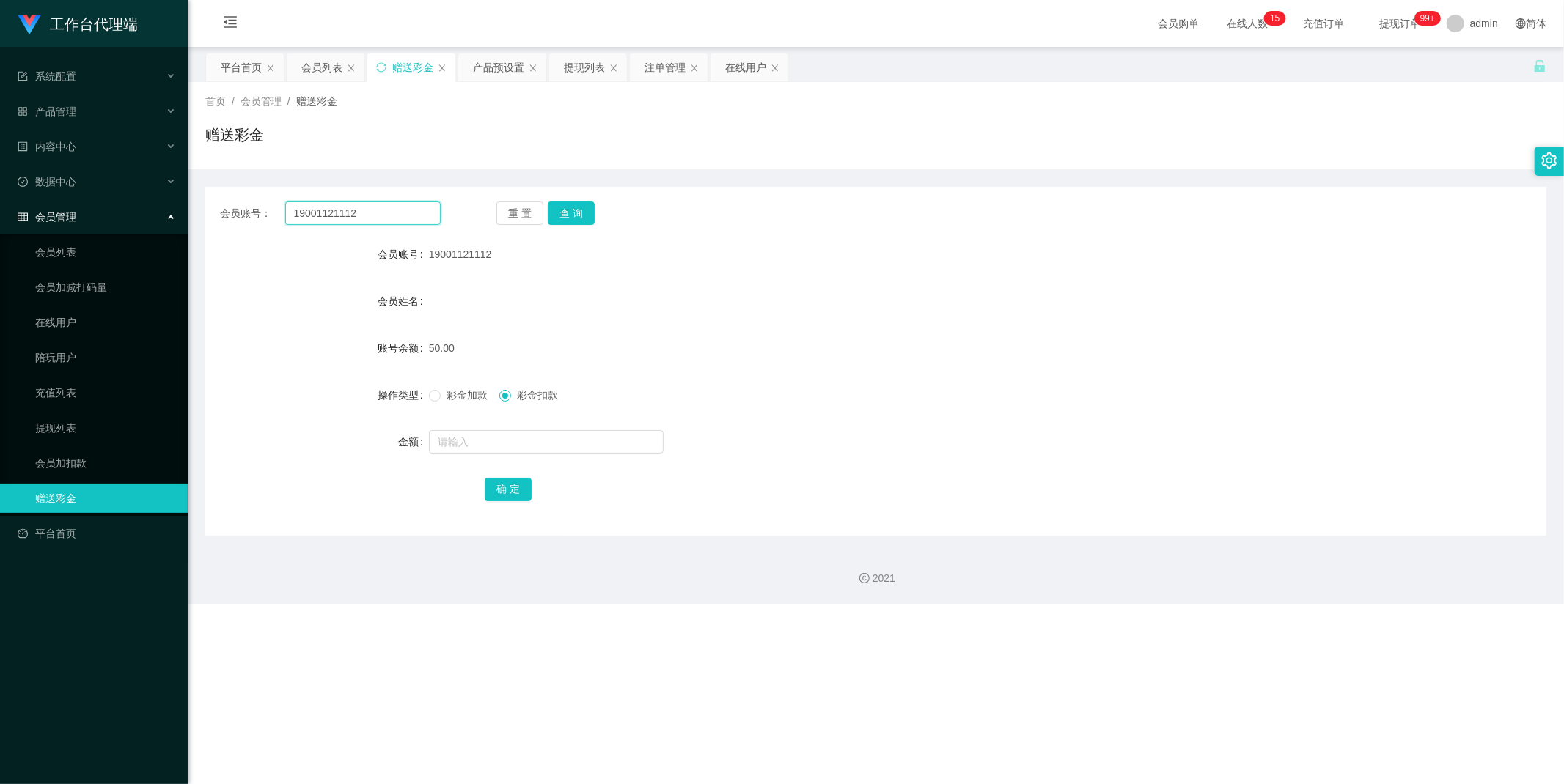
click at [396, 213] on input "19001121112" at bounding box center [364, 213] width 156 height 24
click at [582, 213] on button "查 询" at bounding box center [571, 213] width 47 height 24
click at [459, 389] on span "彩金加款" at bounding box center [467, 394] width 53 height 11
click at [496, 437] on input "text" at bounding box center [546, 442] width 234 height 24
type input "100"
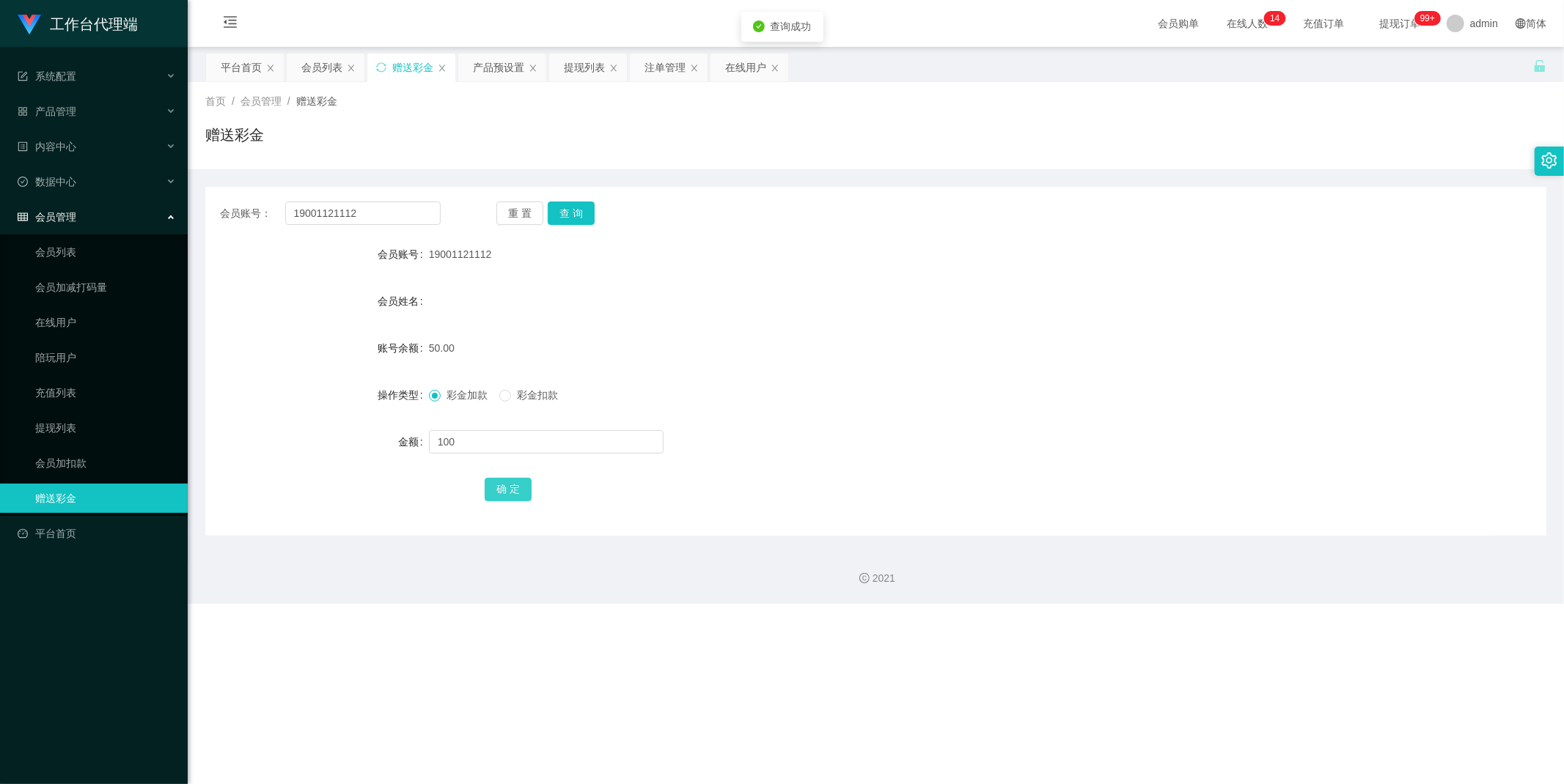
click at [510, 488] on button "确 定" at bounding box center [509, 489] width 47 height 24
